Goal: Task Accomplishment & Management: Complete application form

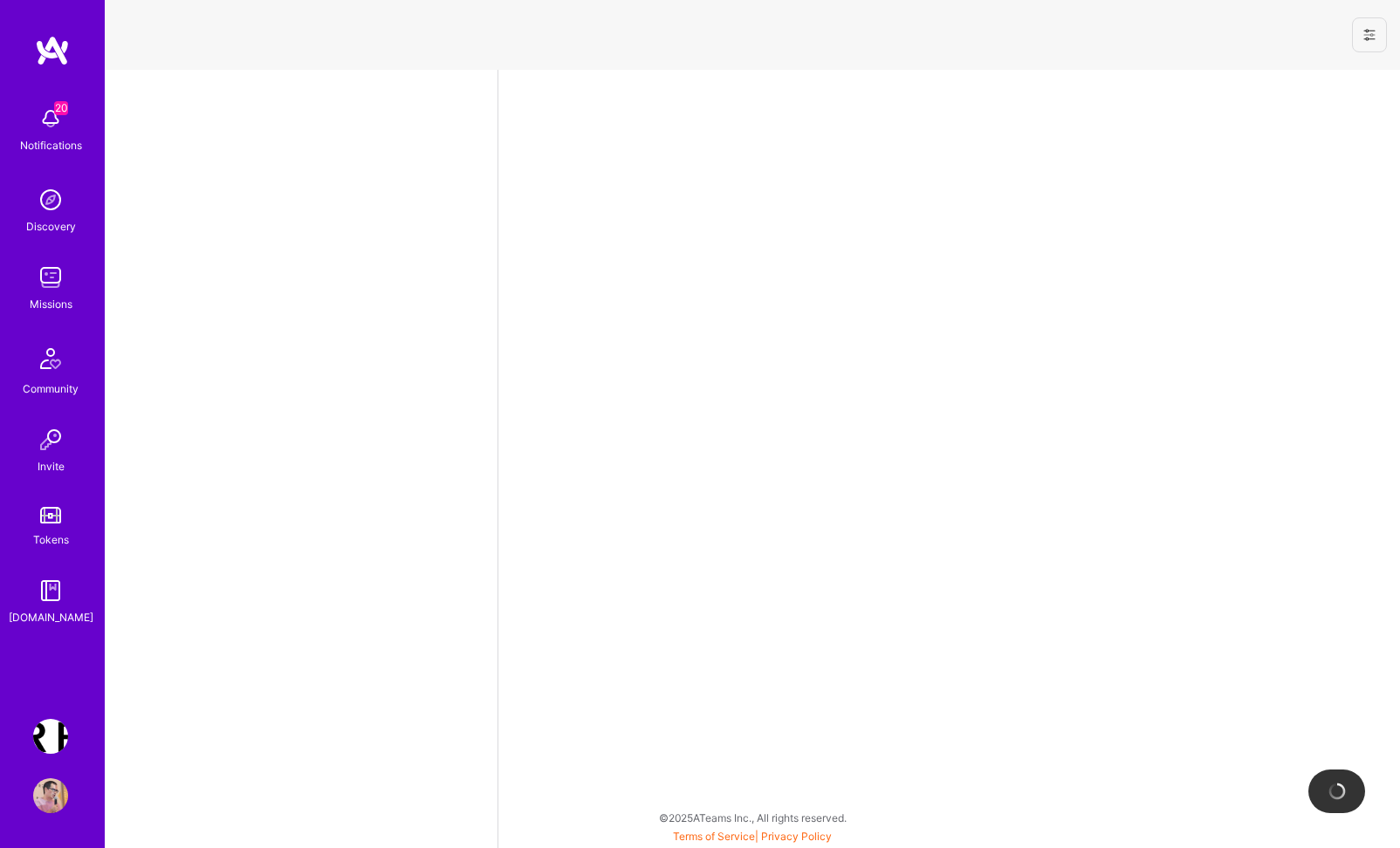
select select "PL"
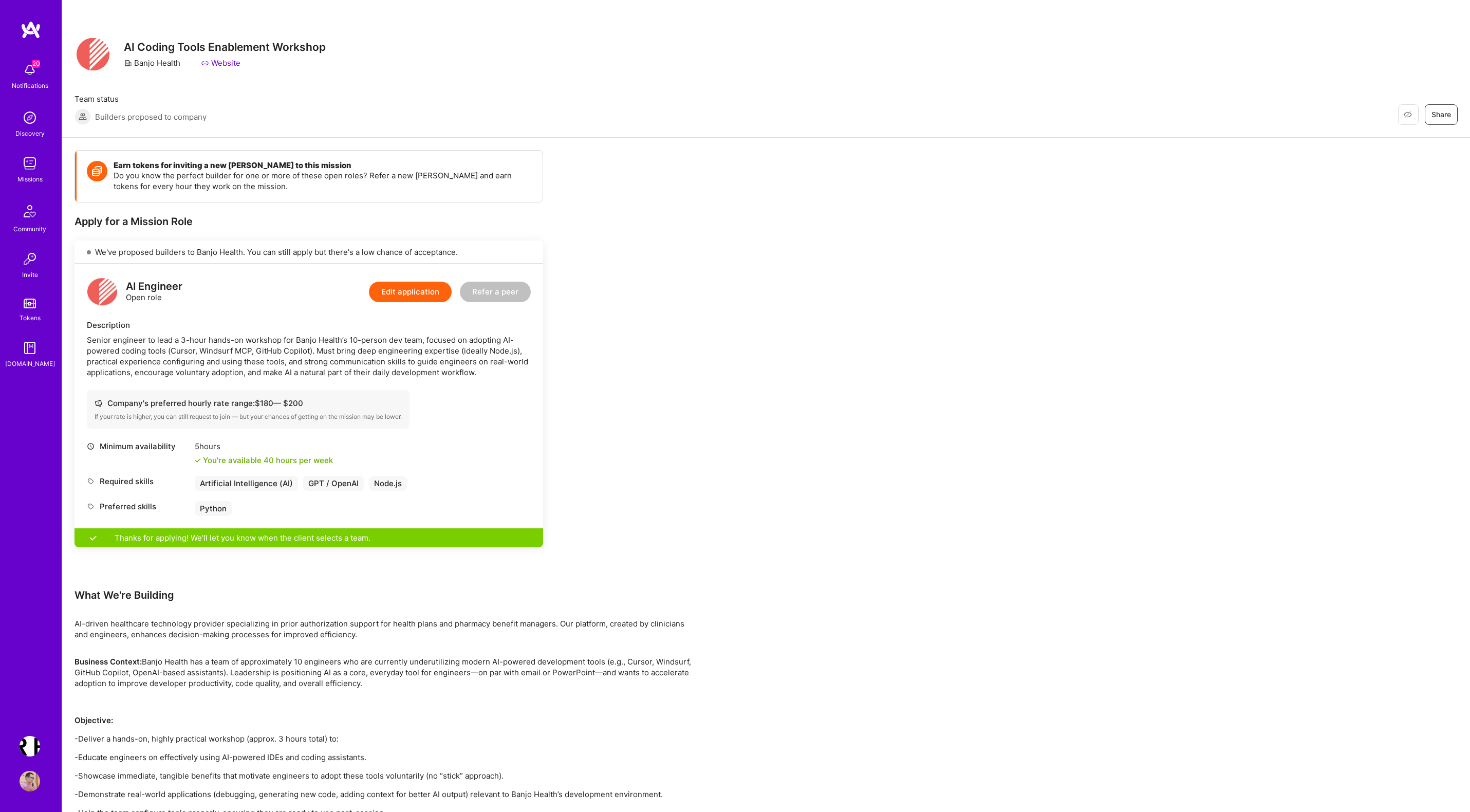
click at [27, 168] on img at bounding box center [30, 163] width 21 height 21
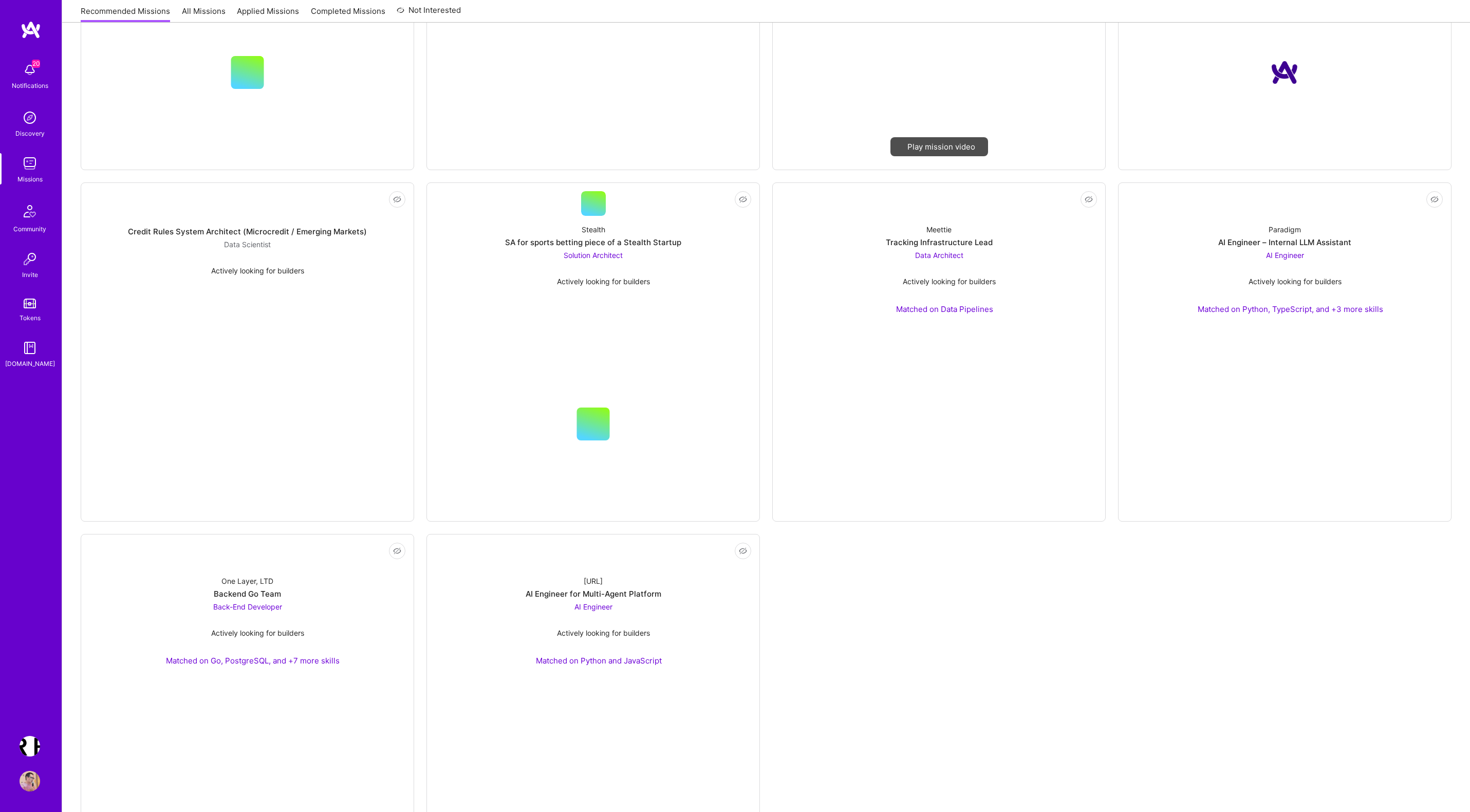
scroll to position [428, 0]
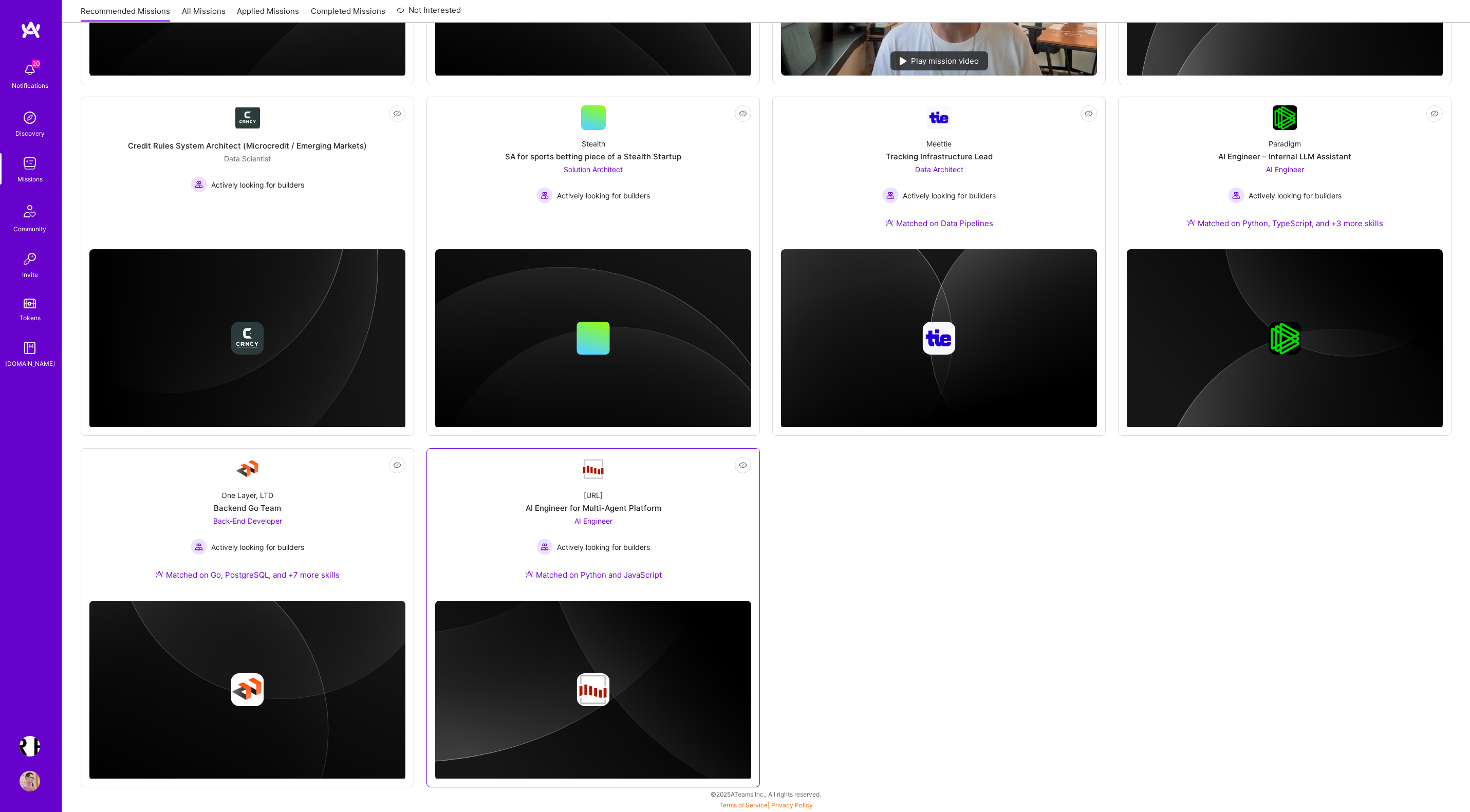
click at [596, 510] on div "AI Engineer for Multi-Agent Platform" at bounding box center [593, 508] width 136 height 11
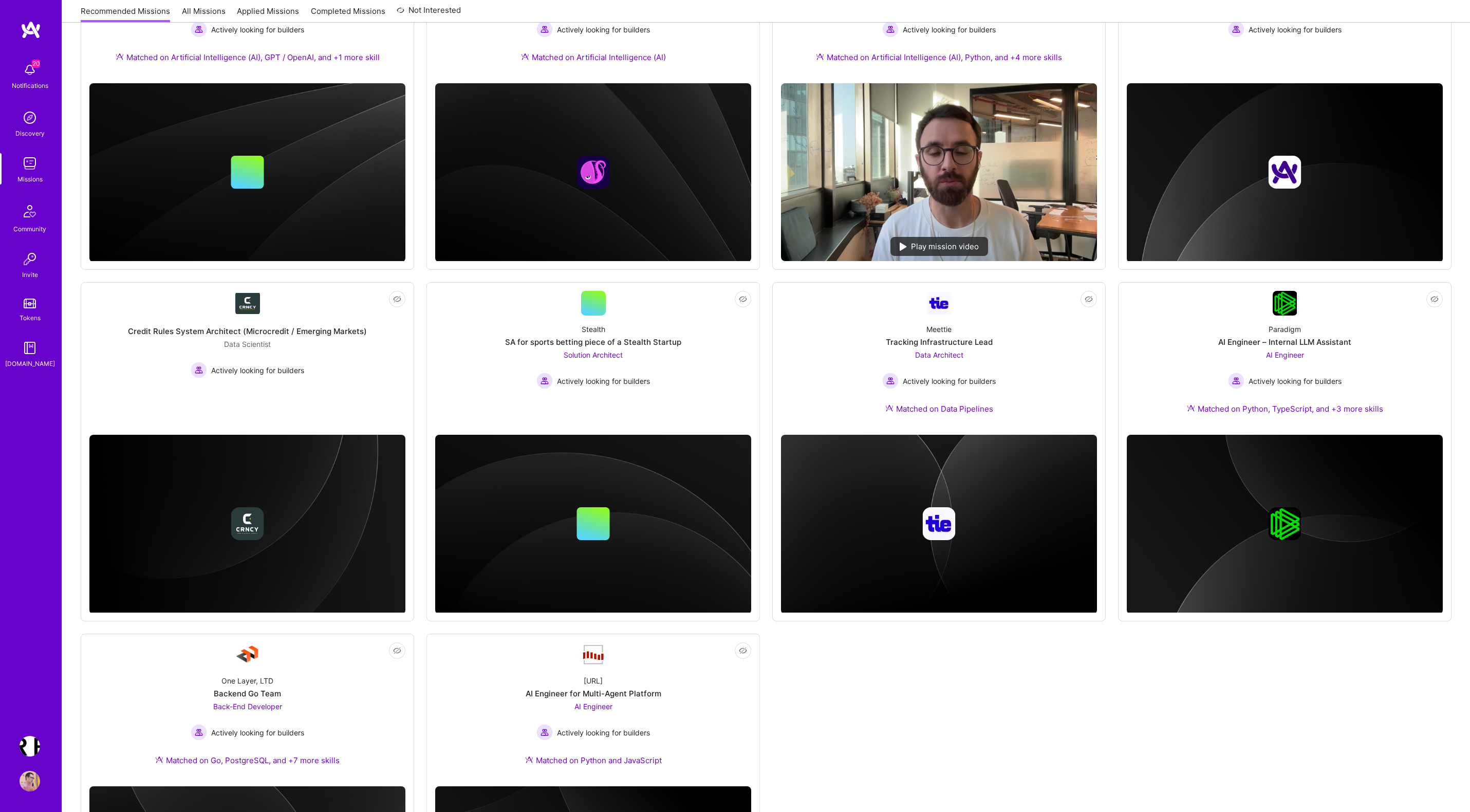
scroll to position [0, 0]
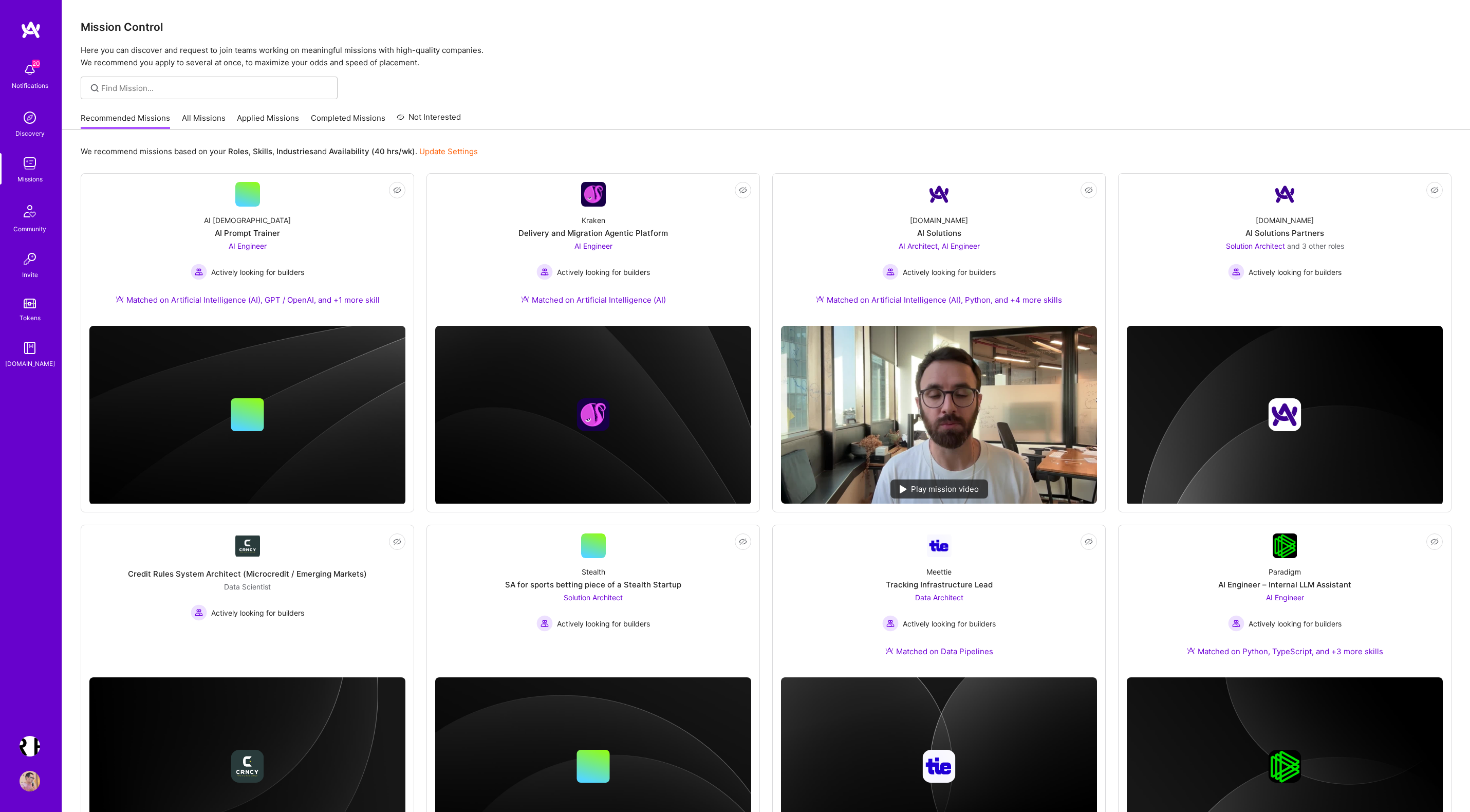
click at [211, 116] on link "All Missions" at bounding box center [204, 121] width 44 height 17
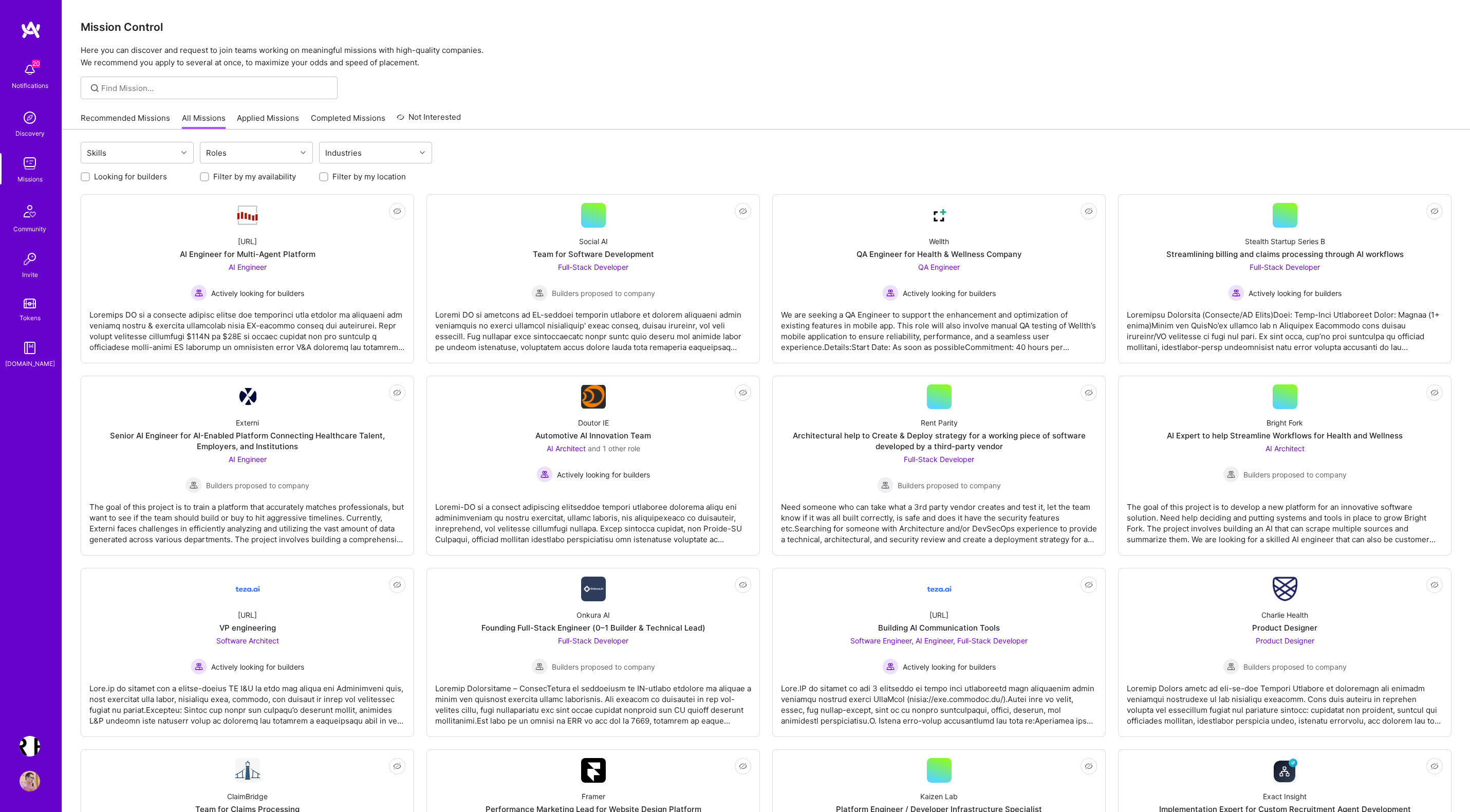
click at [127, 178] on label "Looking for builders" at bounding box center [131, 176] width 73 height 11
click at [90, 178] on input "Looking for builders" at bounding box center [86, 177] width 7 height 7
checkbox input "true"
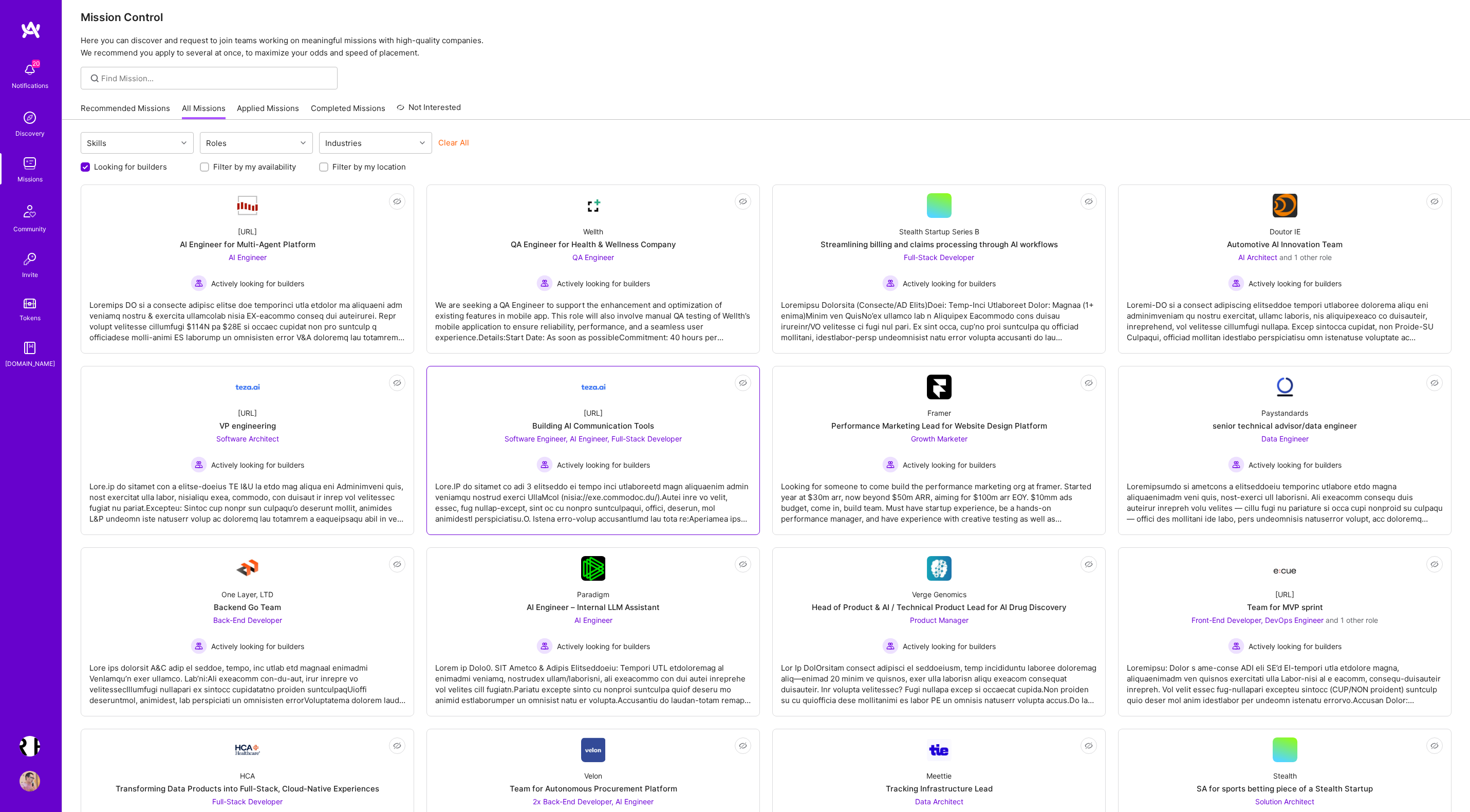
scroll to position [11, 0]
